Goal: Task Accomplishment & Management: Manage account settings

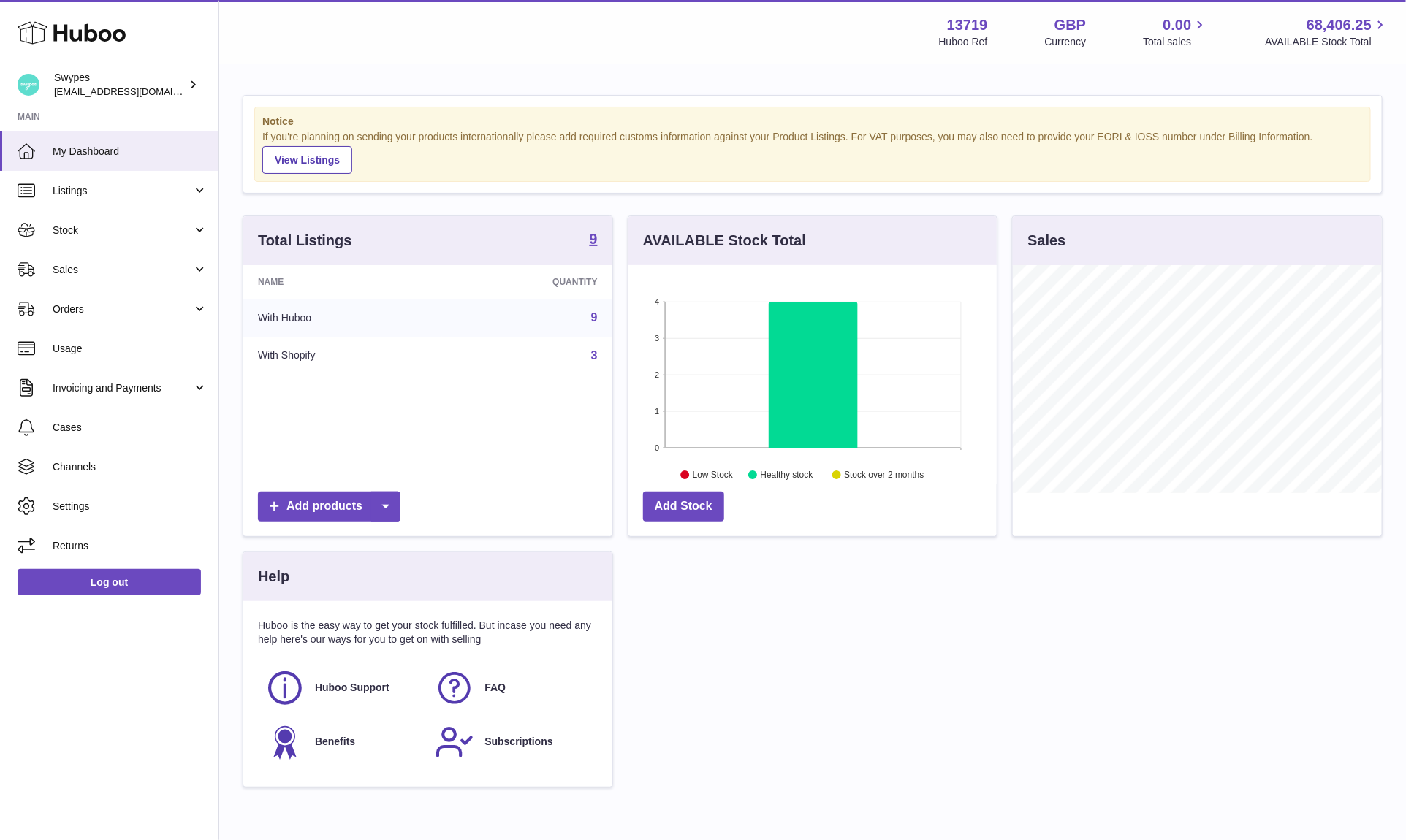
scroll to position [228, 369]
click at [85, 279] on link "Sales" at bounding box center [109, 269] width 219 height 40
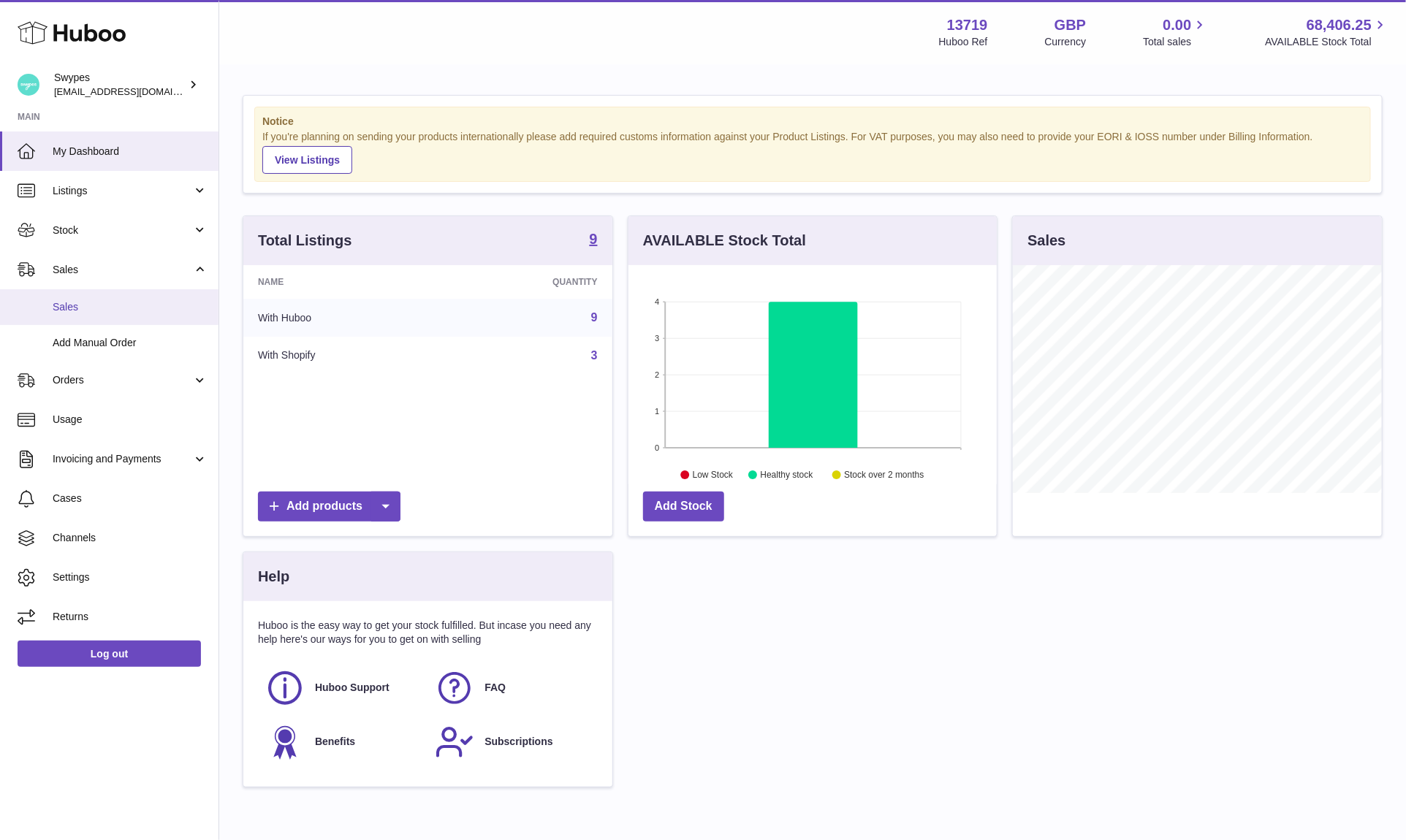
click at [85, 309] on span "Sales" at bounding box center [130, 307] width 155 height 14
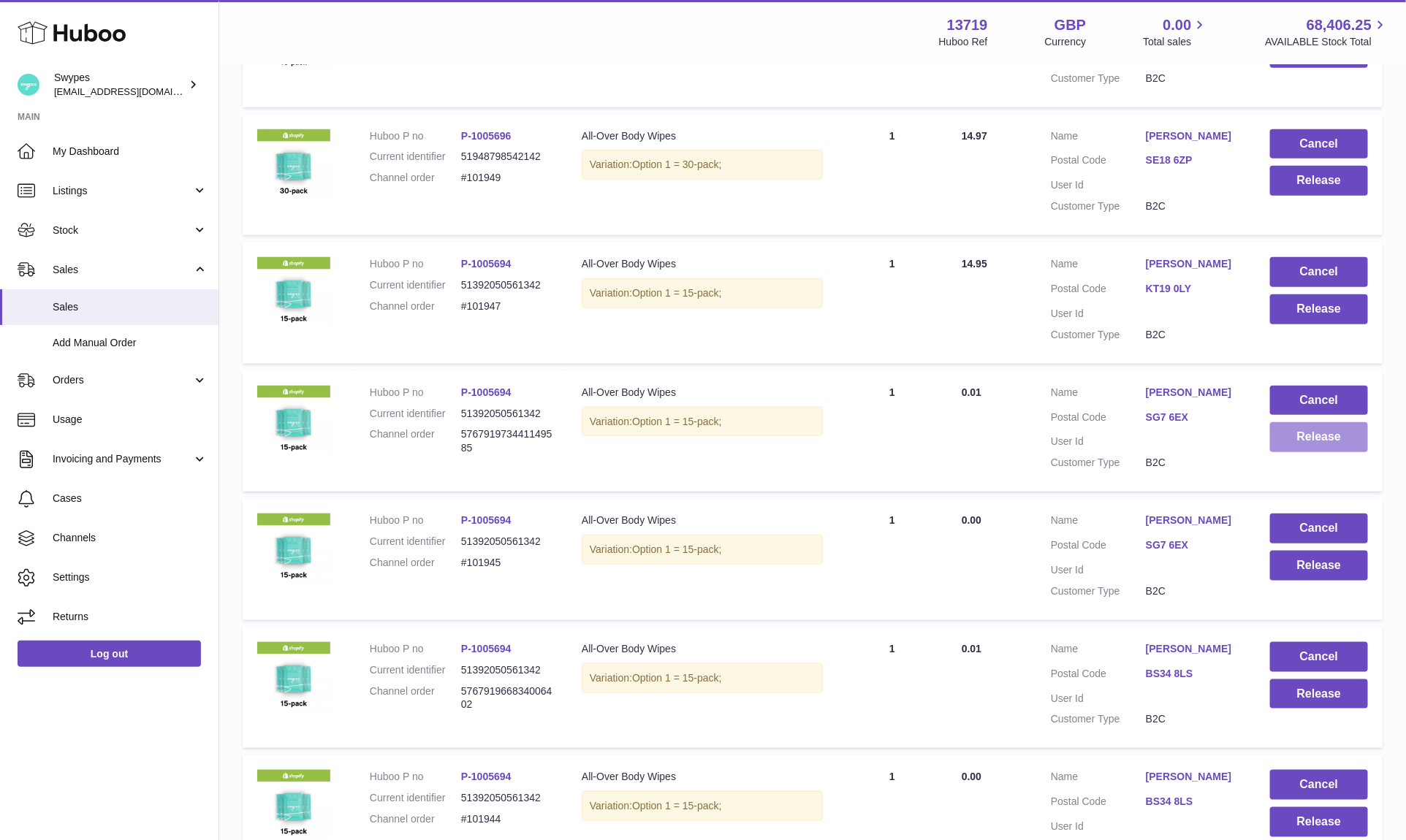
scroll to position [533, 0]
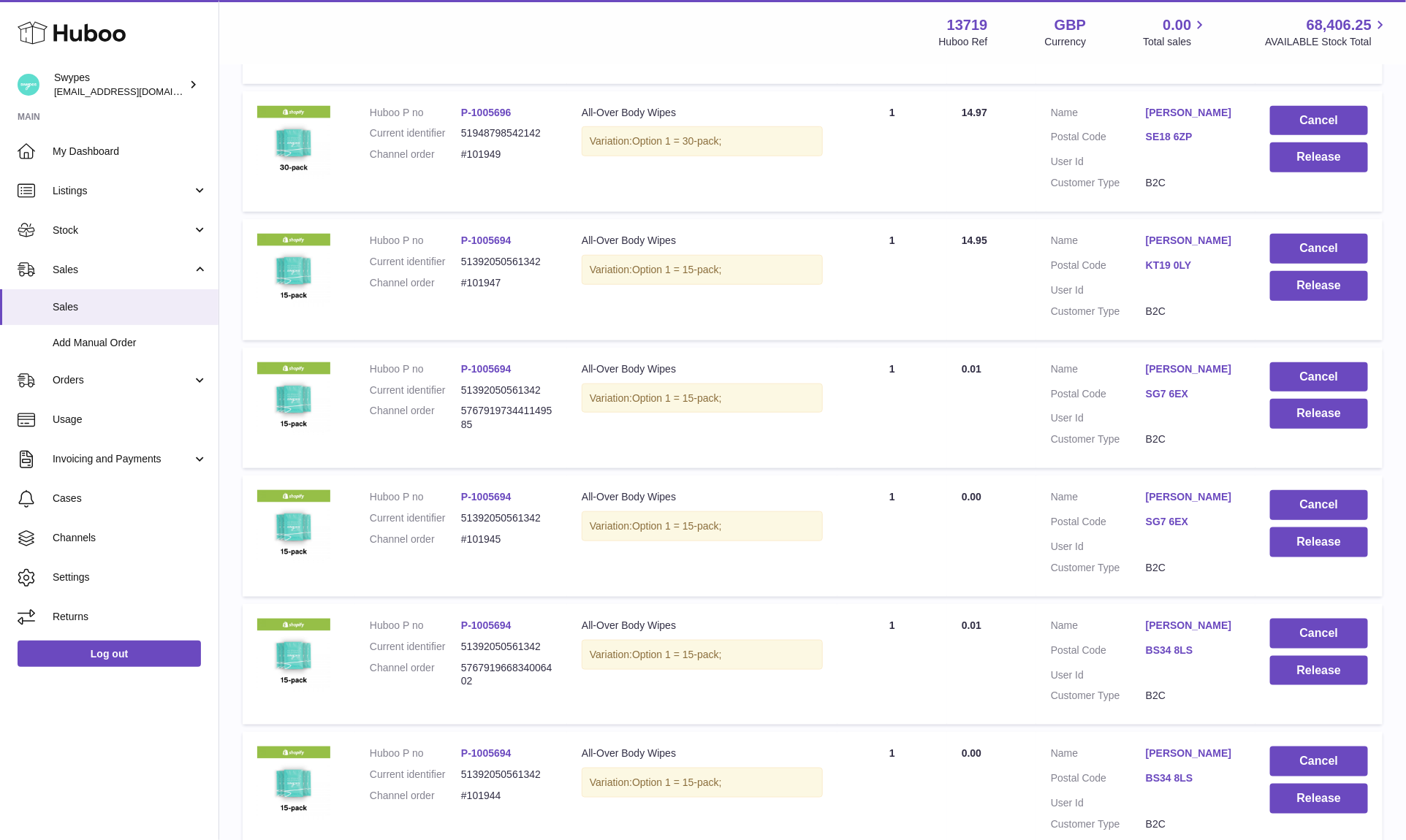
click at [1316, 428] on td "Cancel Release" at bounding box center [1319, 408] width 127 height 121
click at [1312, 418] on button "Release" at bounding box center [1320, 413] width 98 height 30
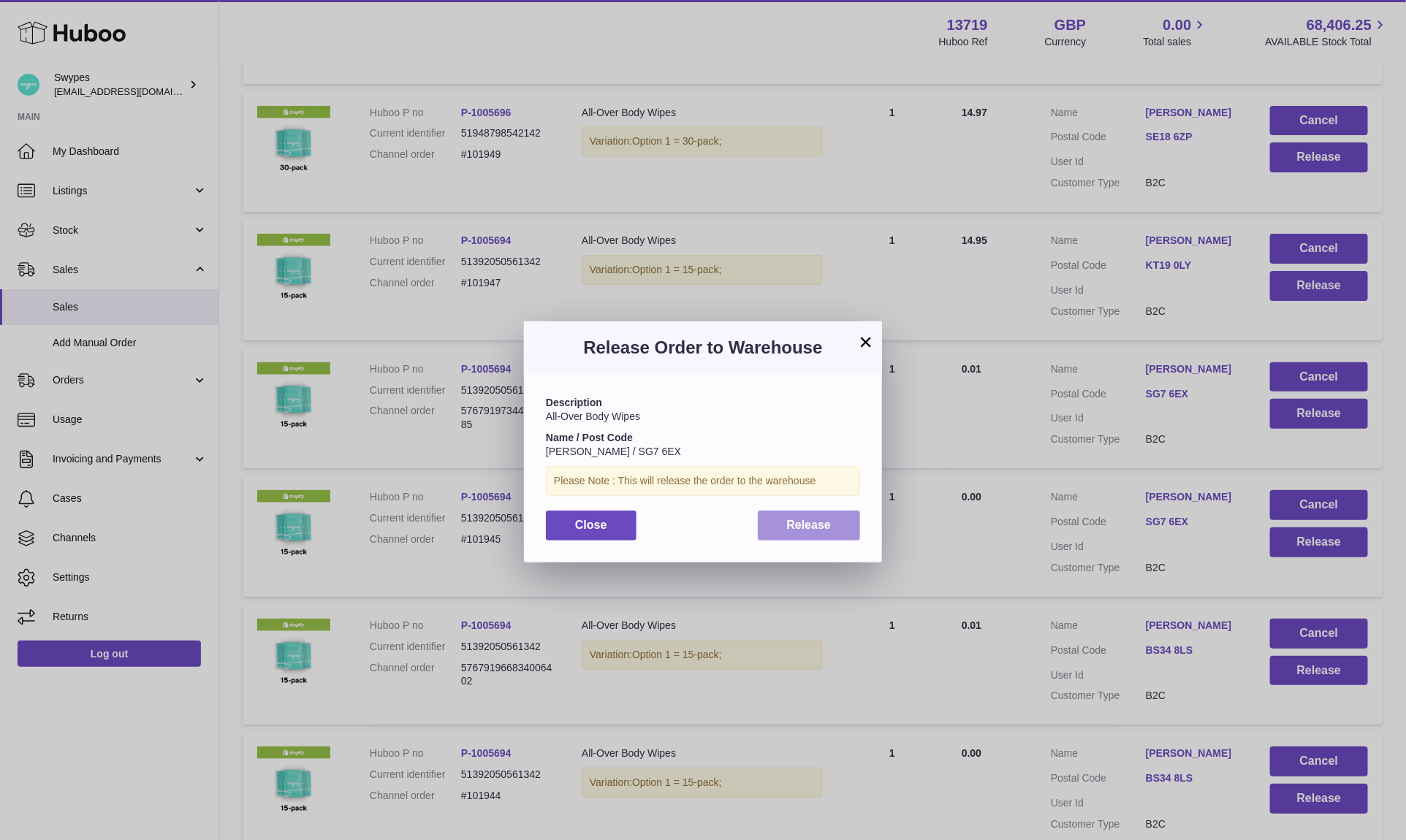
click at [792, 523] on span "Release" at bounding box center [809, 525] width 45 height 13
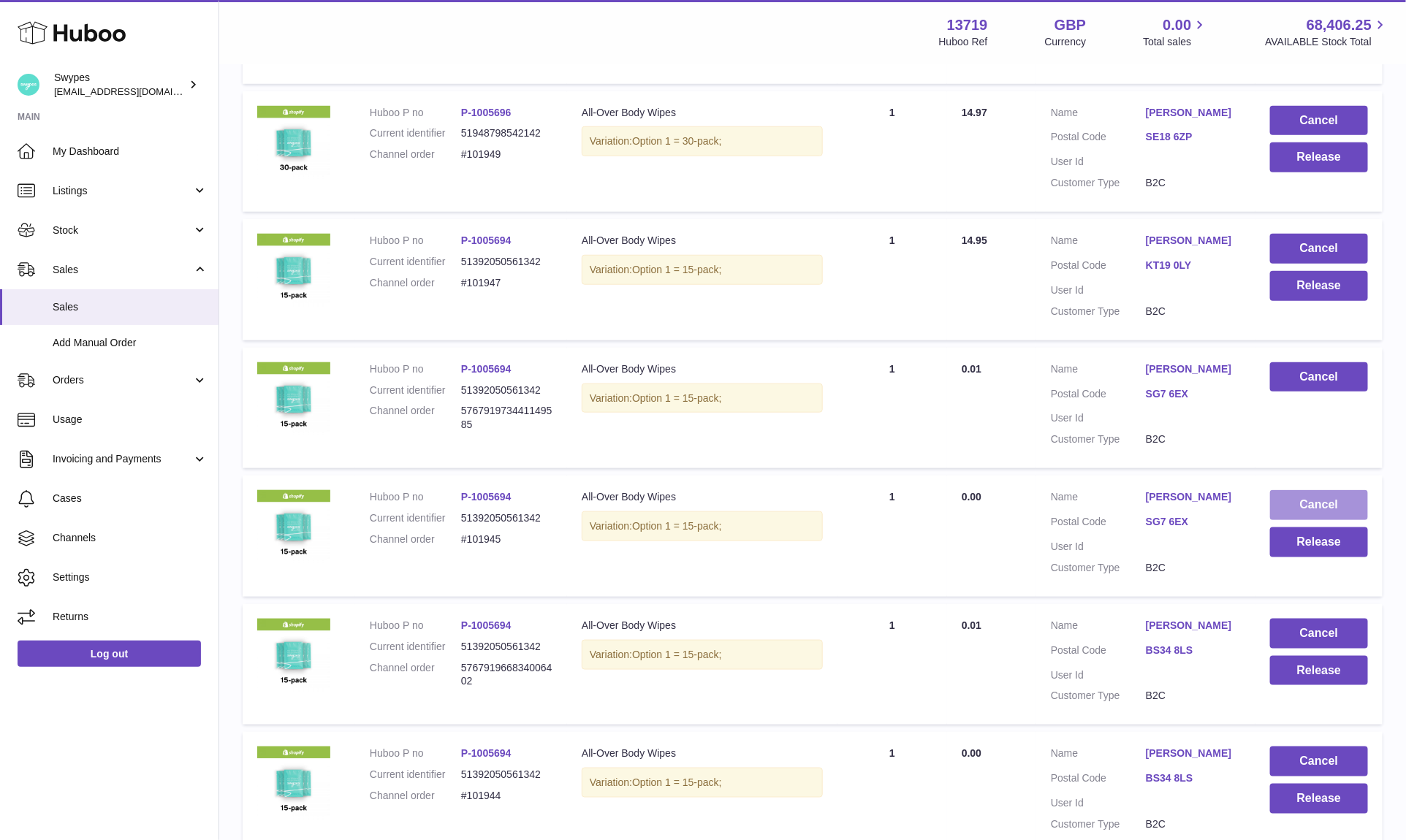
click at [1293, 508] on button "Cancel" at bounding box center [1320, 505] width 98 height 30
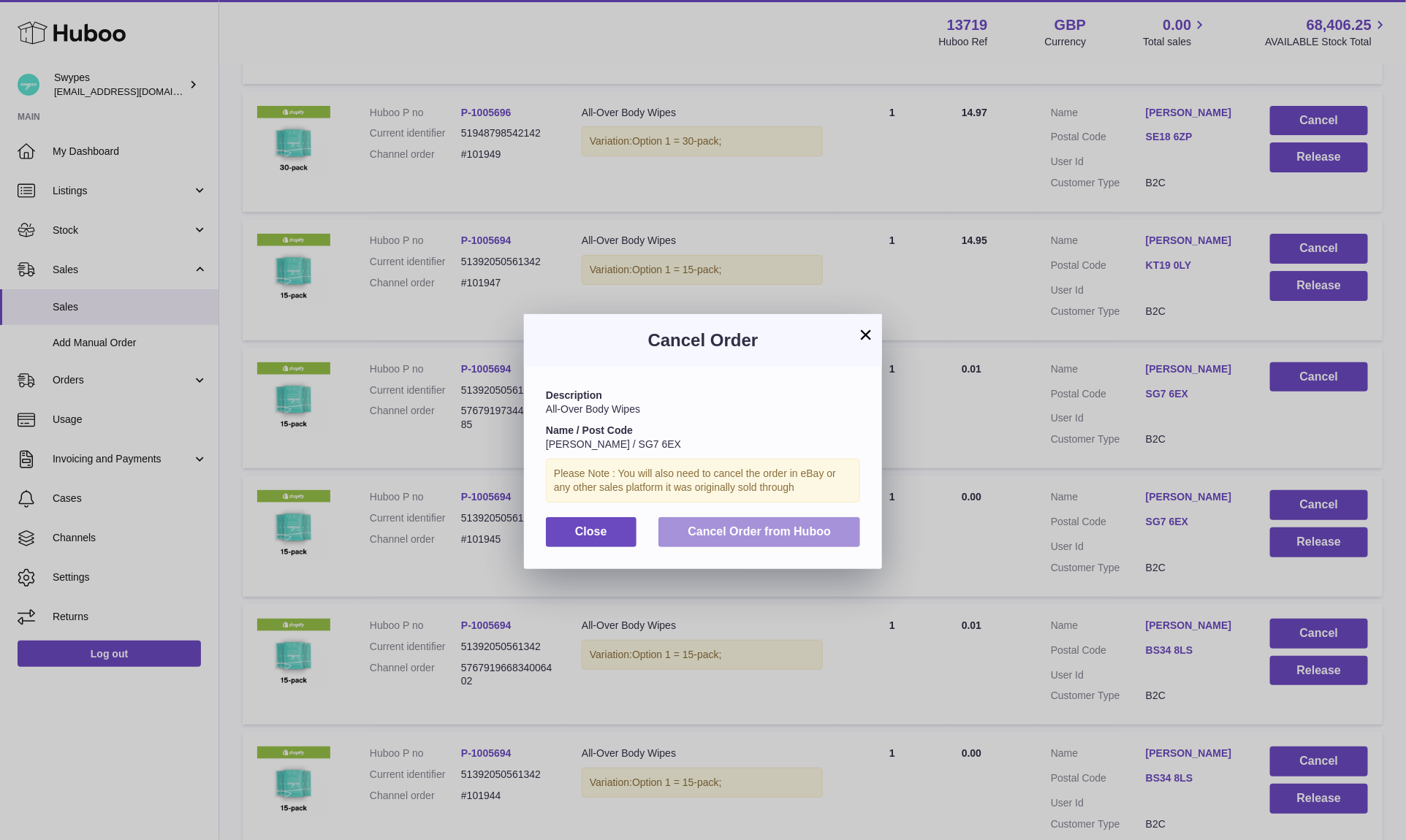
click at [812, 537] on span "Cancel Order from Huboo" at bounding box center [759, 531] width 143 height 13
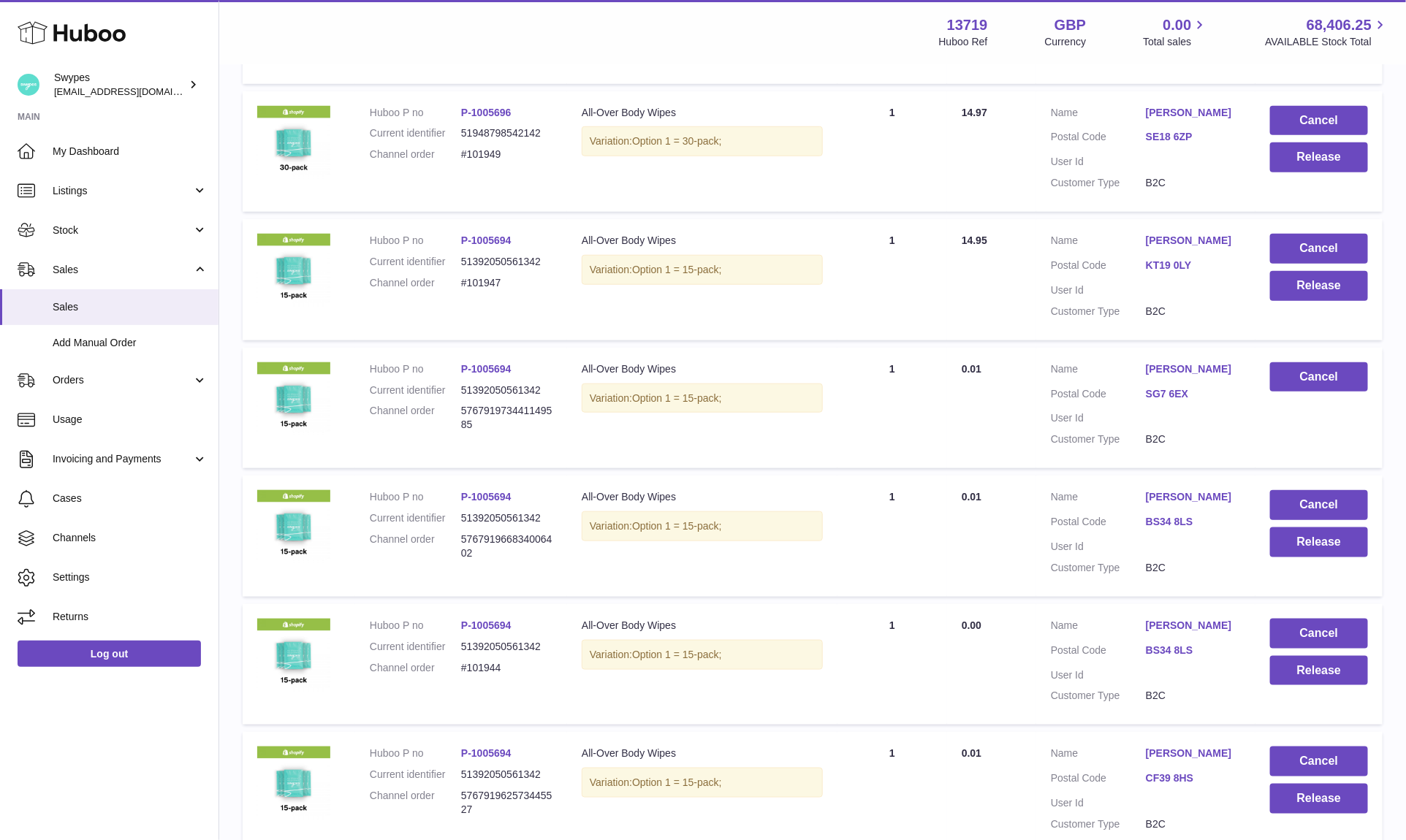
scroll to position [487, 0]
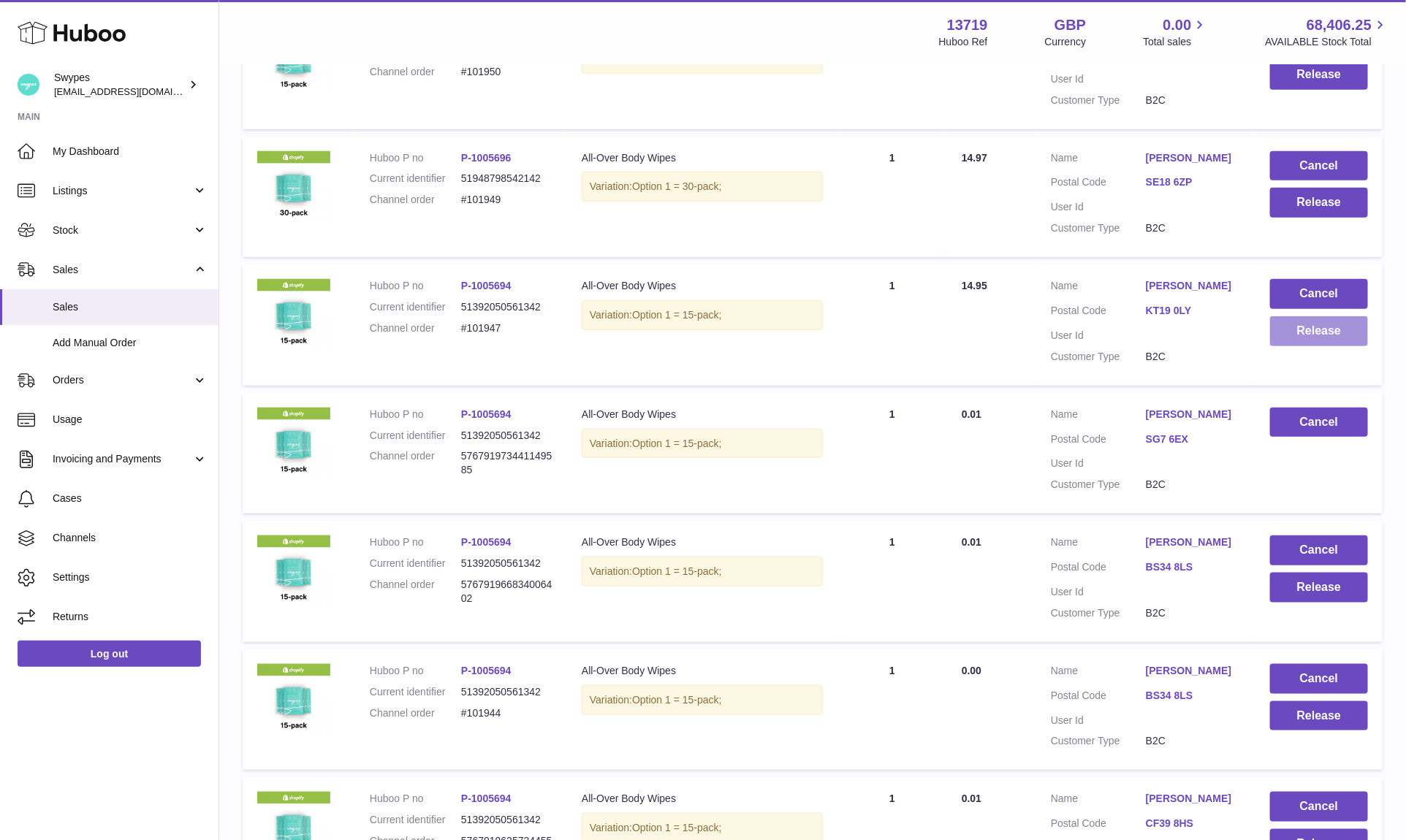
click at [1319, 322] on button "Release" at bounding box center [1320, 331] width 98 height 30
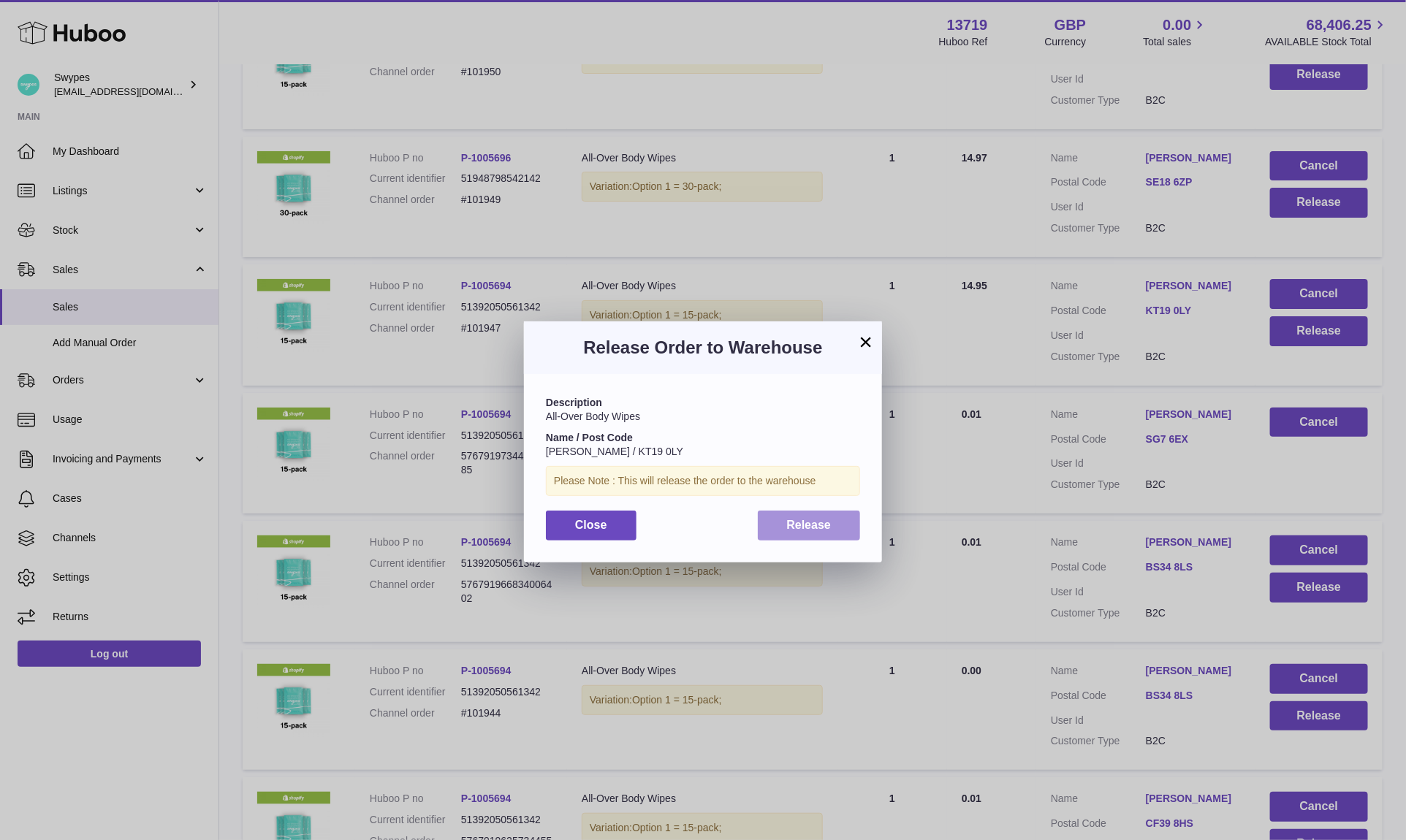
click at [849, 519] on button "Release" at bounding box center [810, 525] width 103 height 30
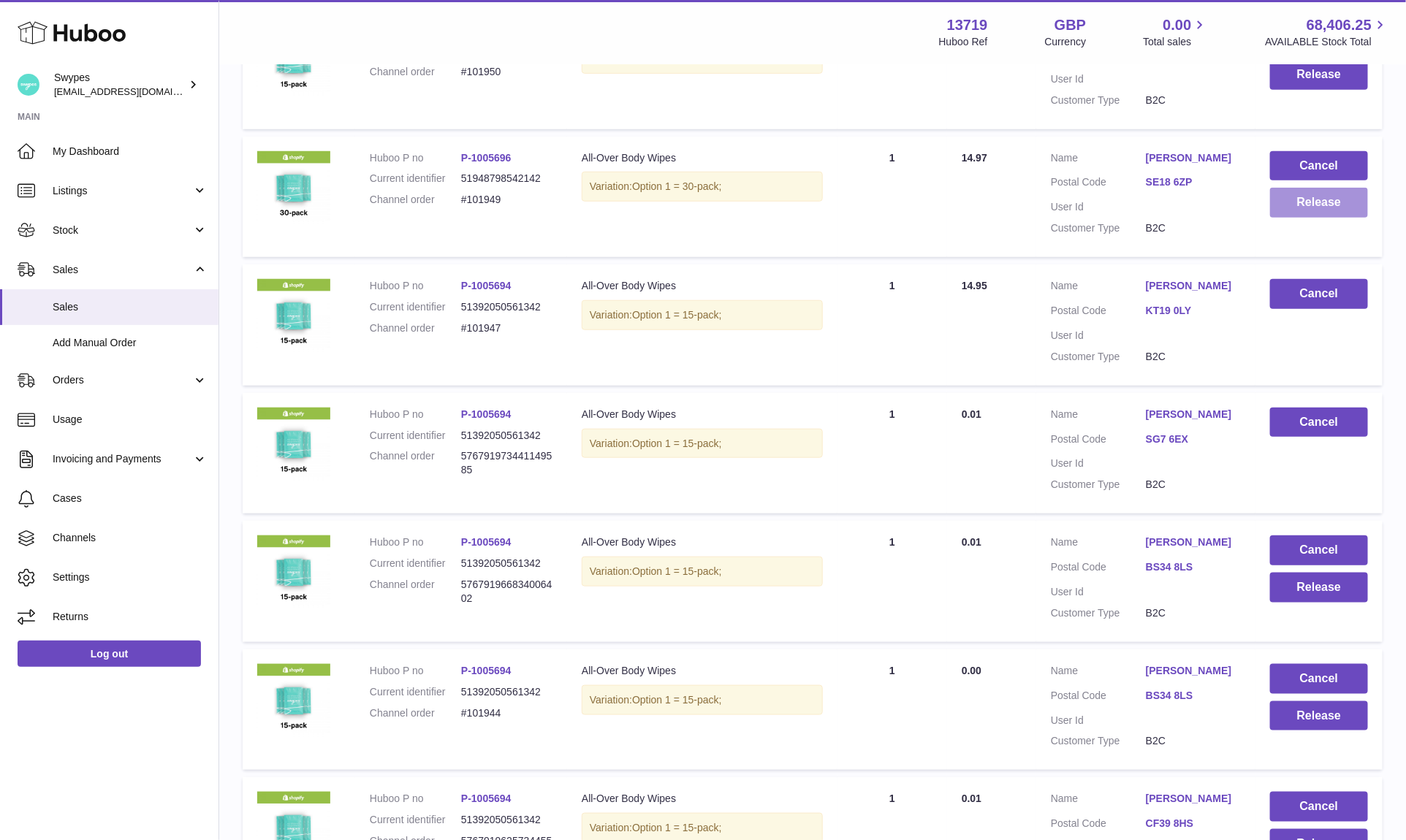
click at [1298, 194] on button "Release" at bounding box center [1320, 202] width 98 height 30
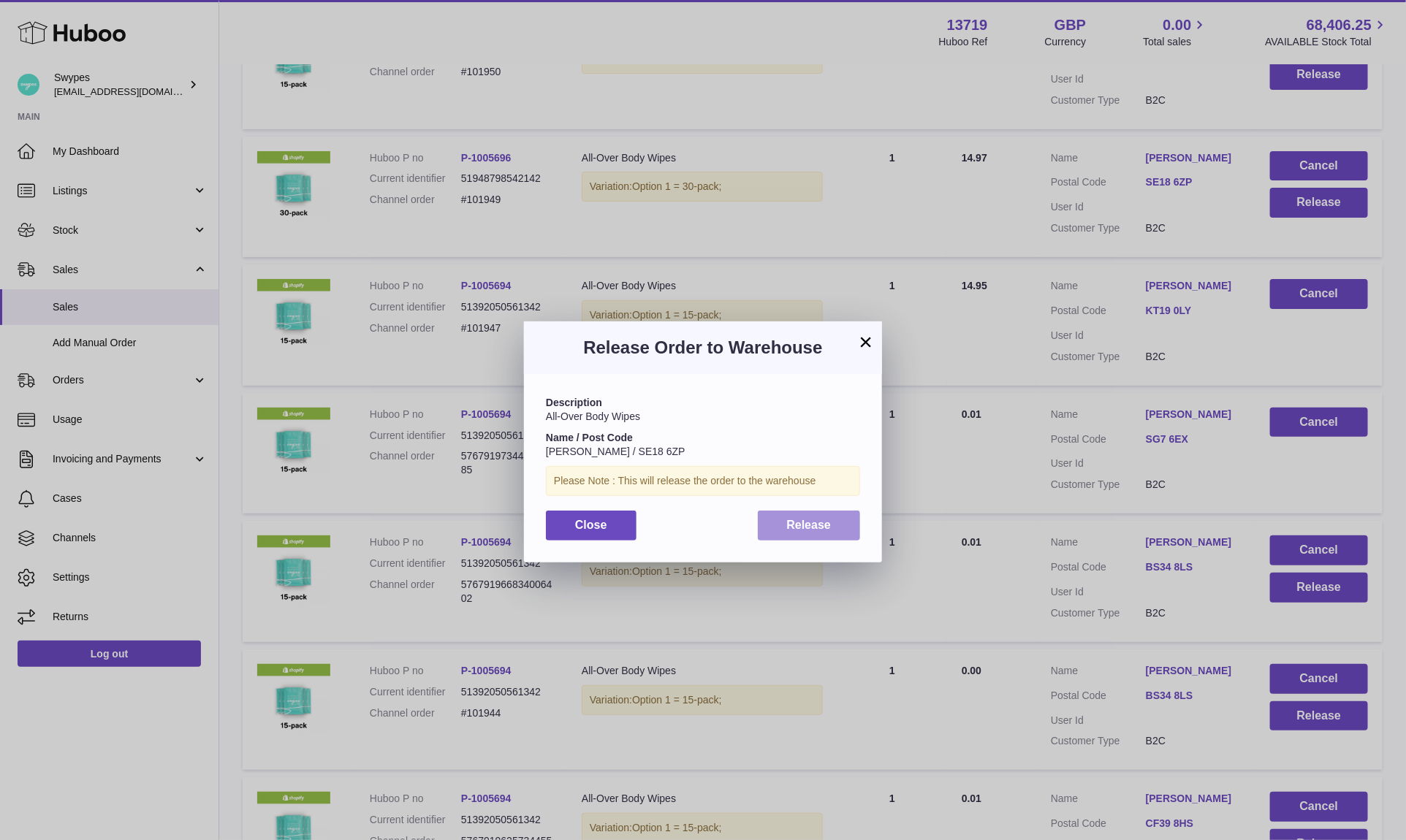
click at [822, 531] on span "Release" at bounding box center [809, 525] width 45 height 13
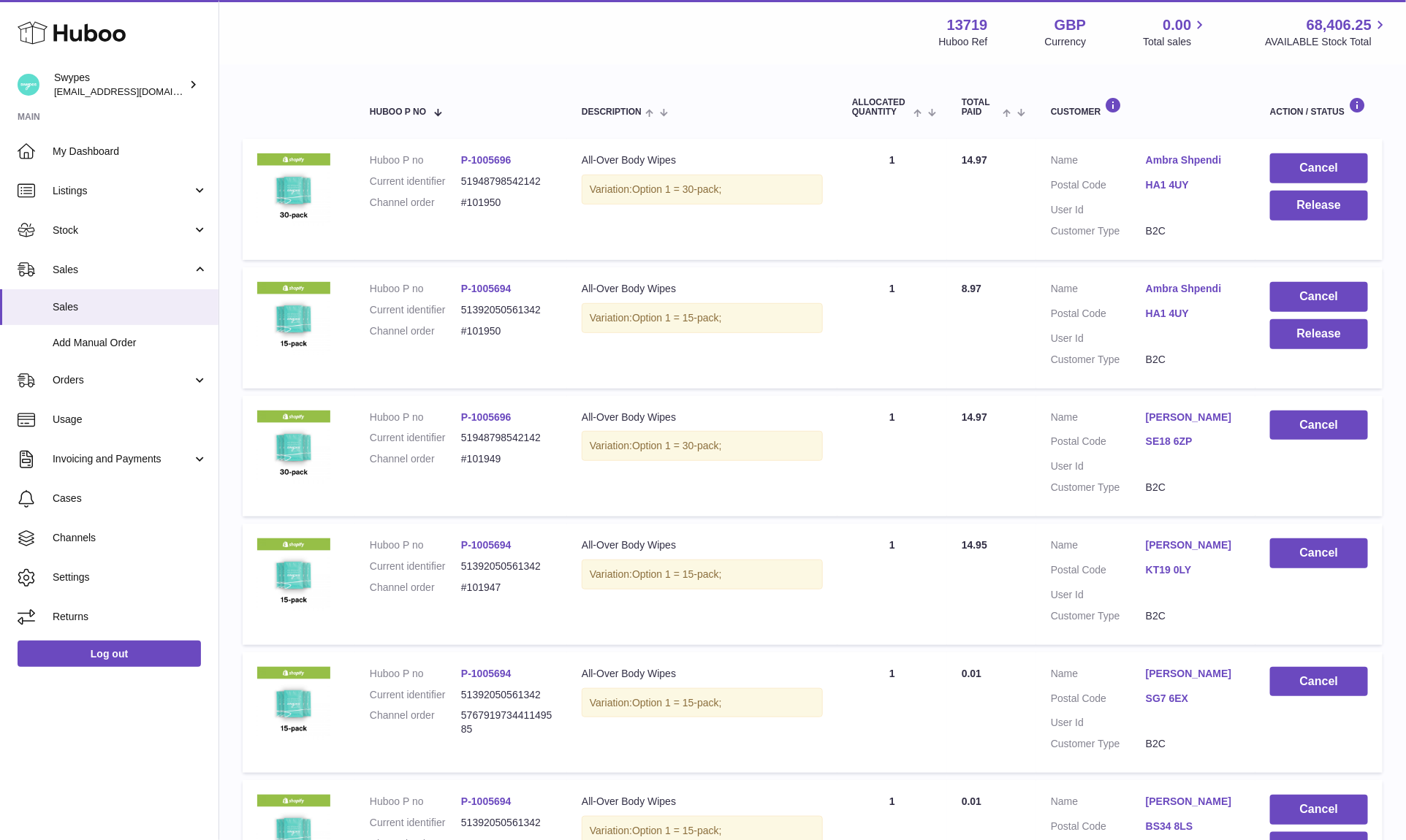
scroll to position [215, 0]
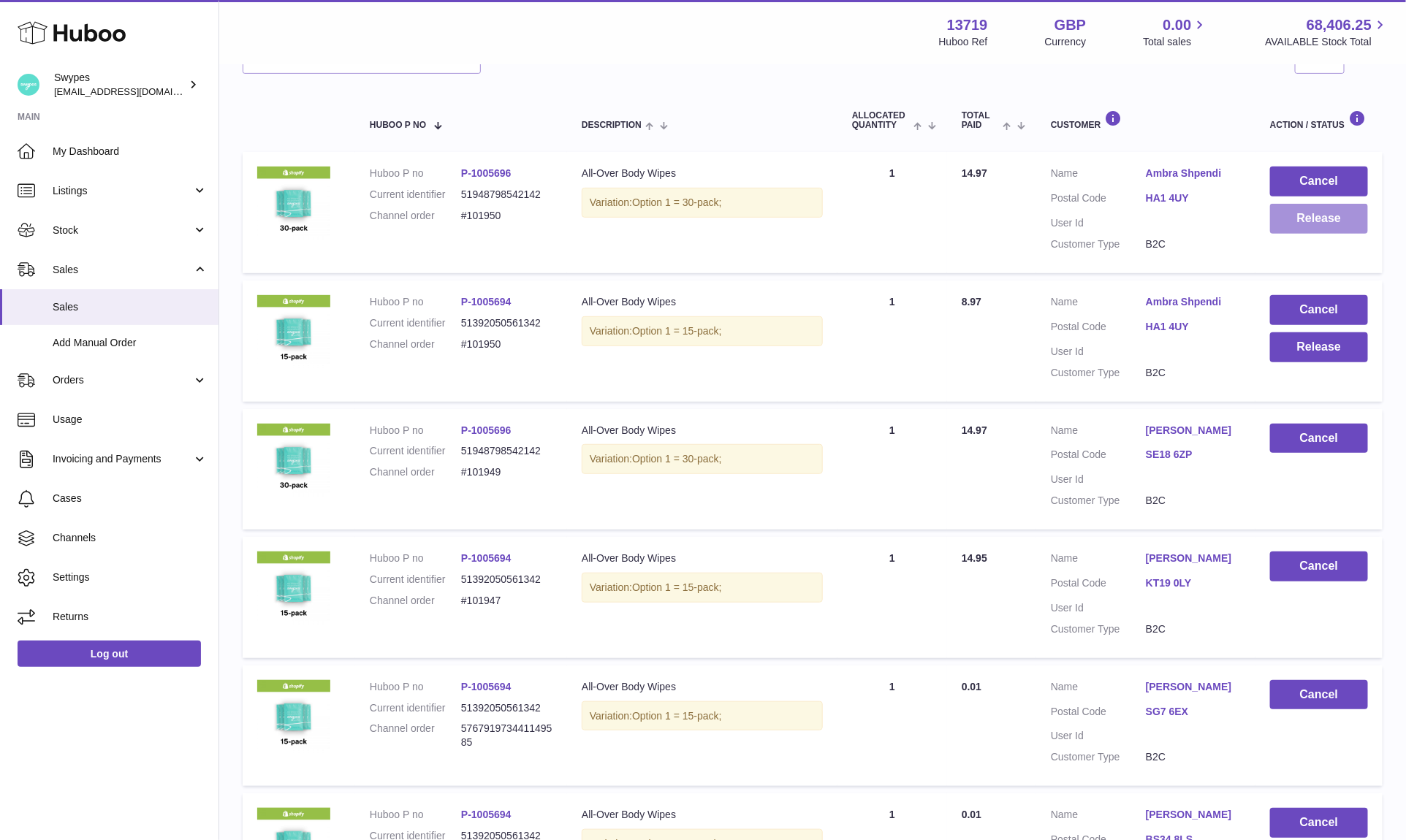
click at [1286, 215] on button "Release" at bounding box center [1320, 218] width 98 height 30
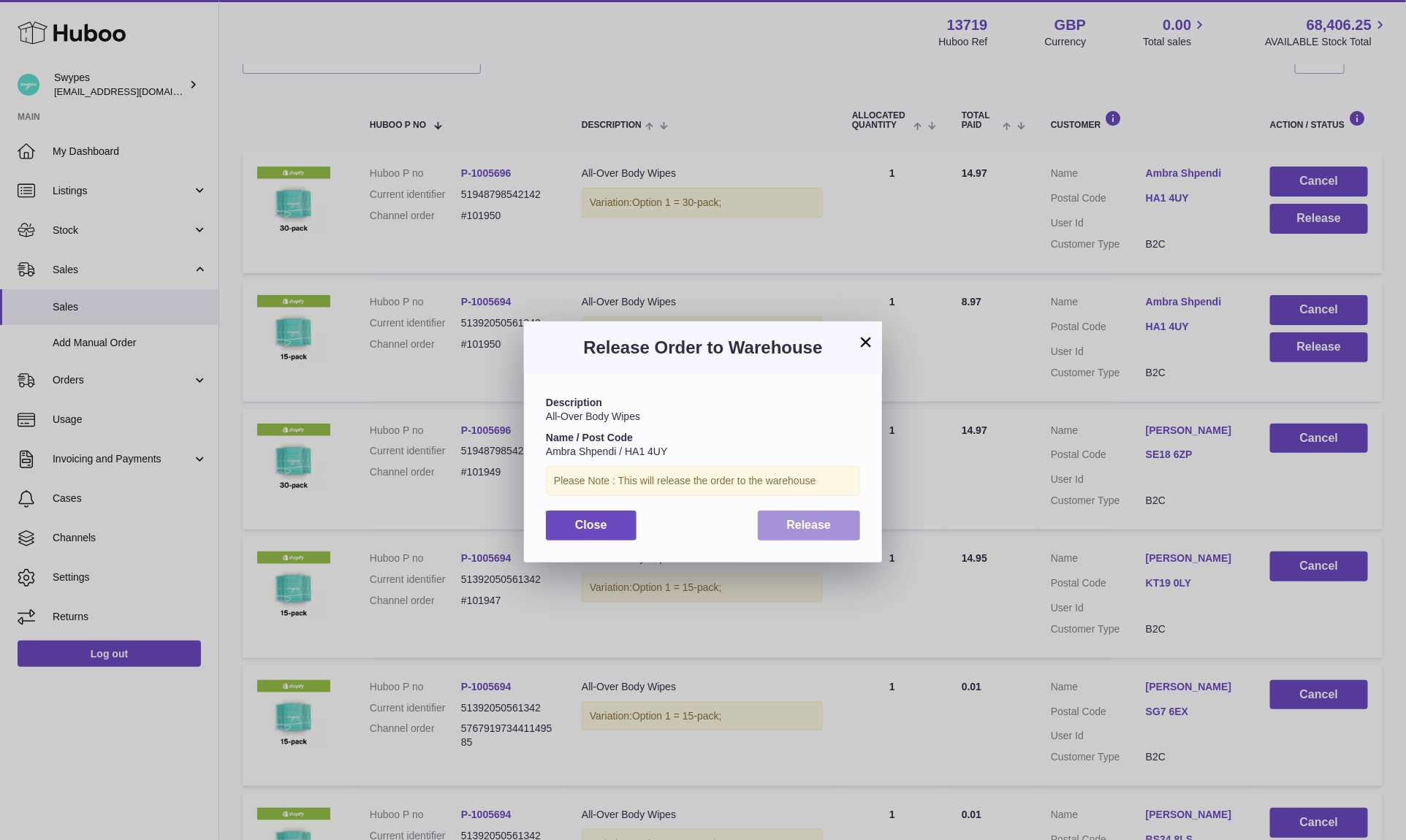
click at [800, 528] on span "Release" at bounding box center [809, 525] width 45 height 13
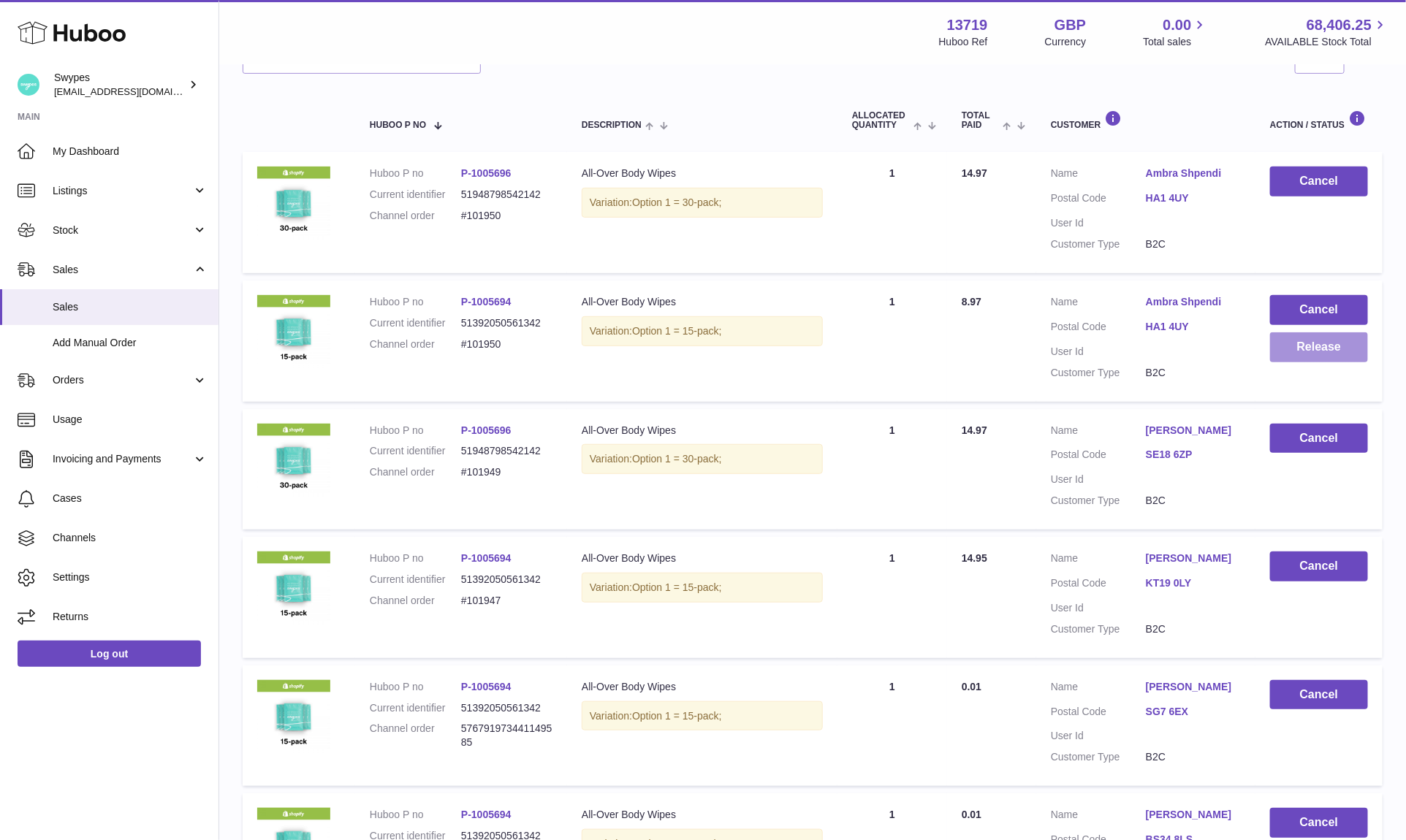
click at [1316, 356] on button "Release" at bounding box center [1320, 347] width 98 height 30
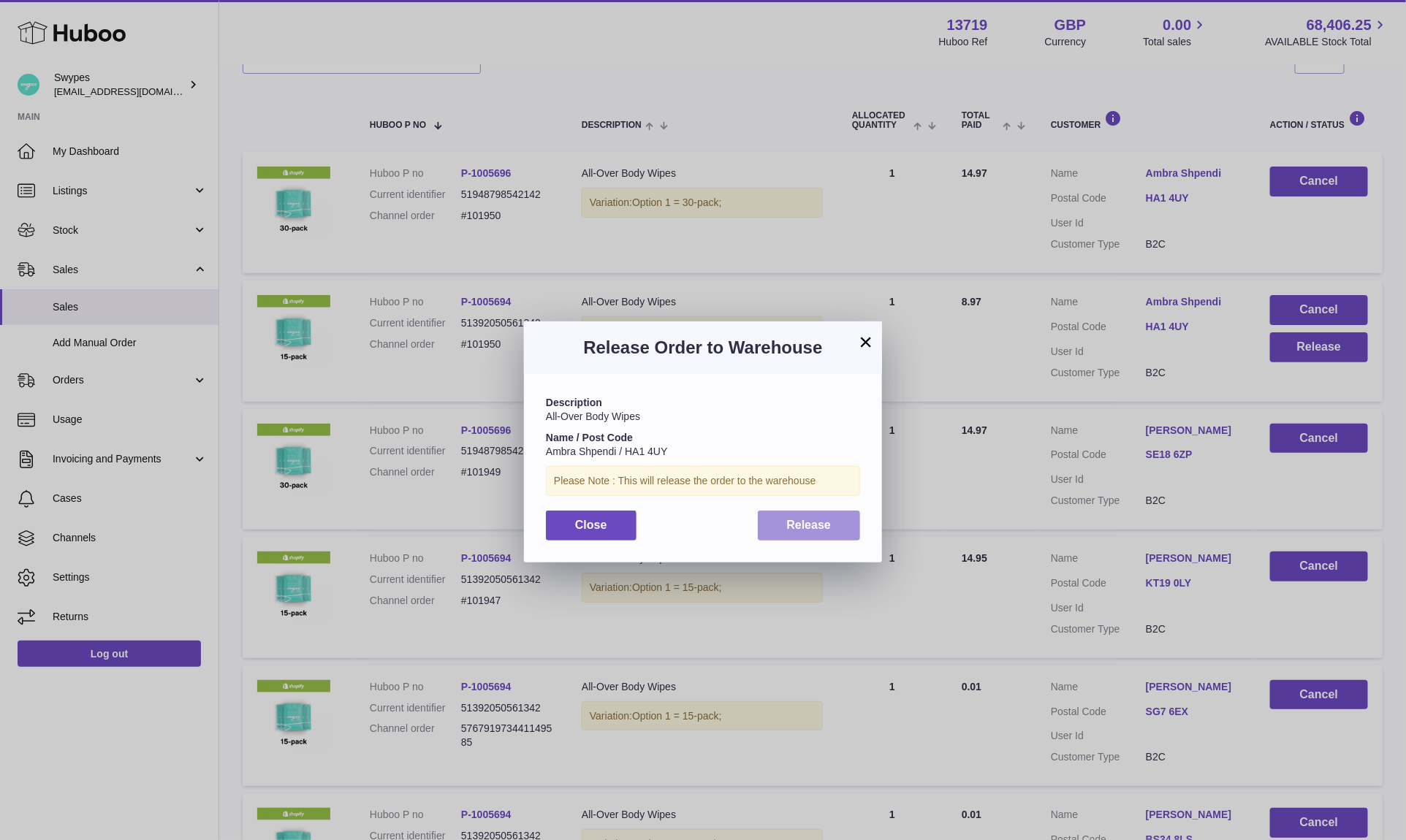
click at [817, 521] on span "Release" at bounding box center [809, 525] width 45 height 13
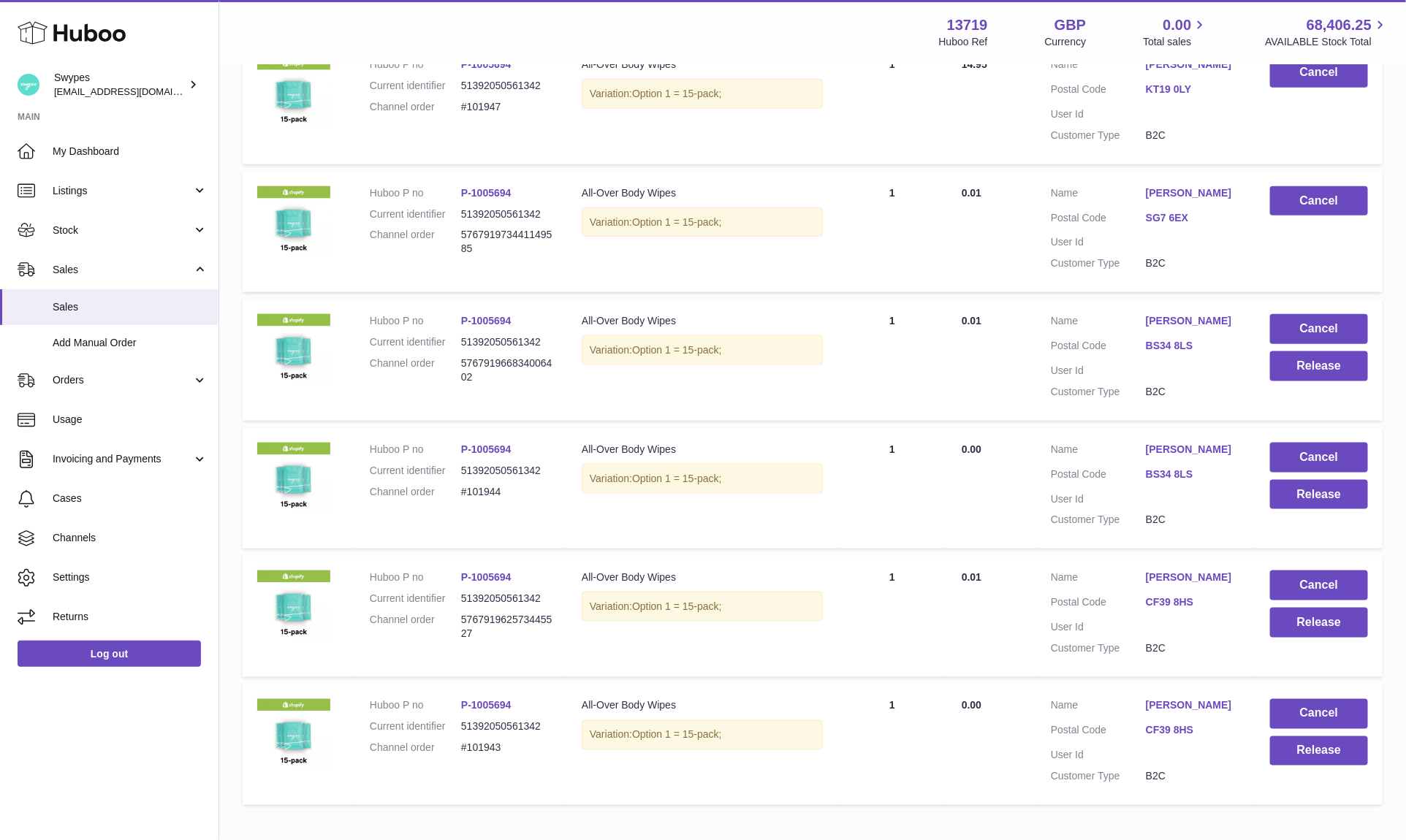
scroll to position [715, 0]
